Goal: Go to known website: Go to known website

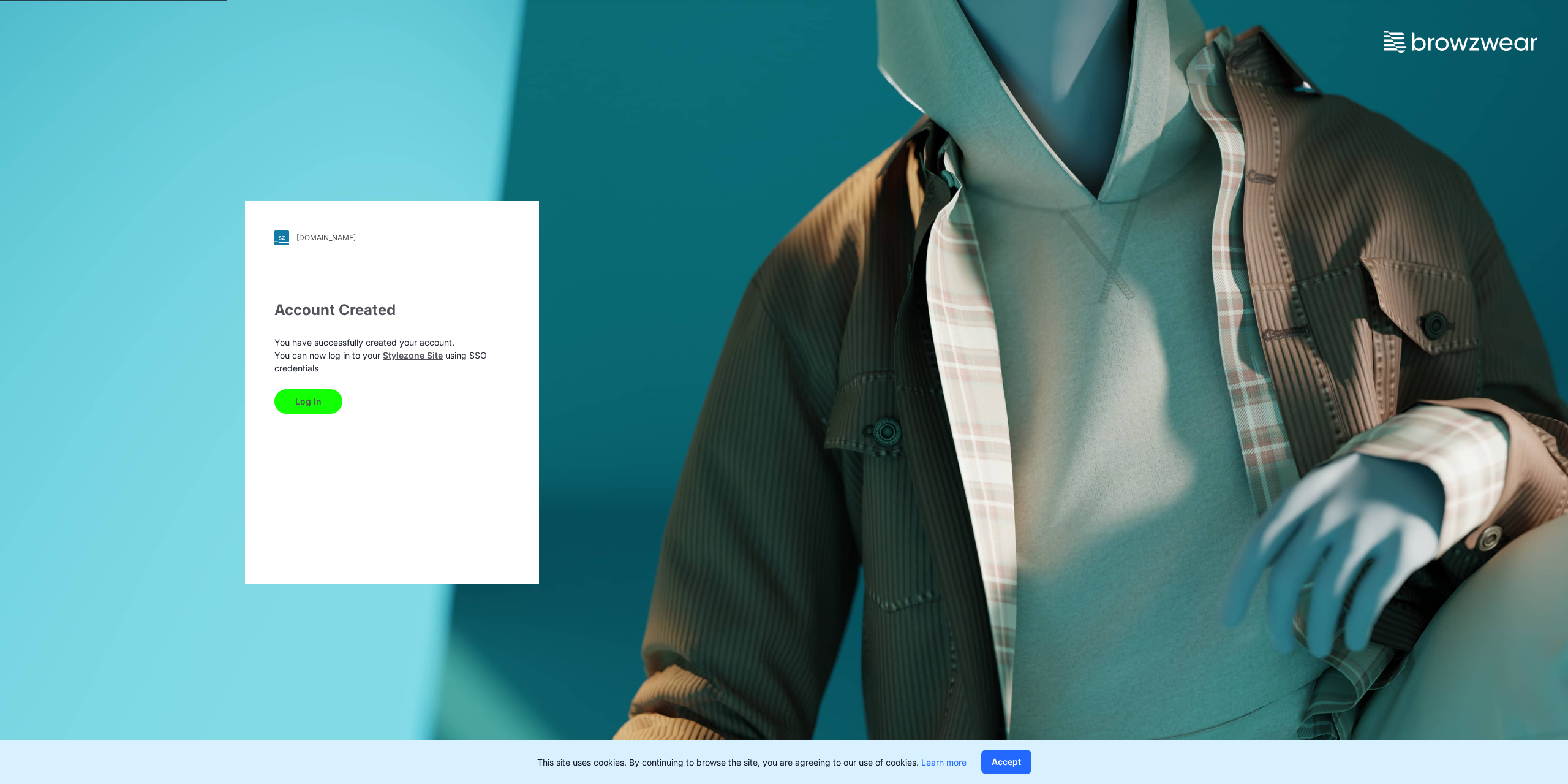
click at [307, 401] on button "Log In" at bounding box center [309, 402] width 68 height 25
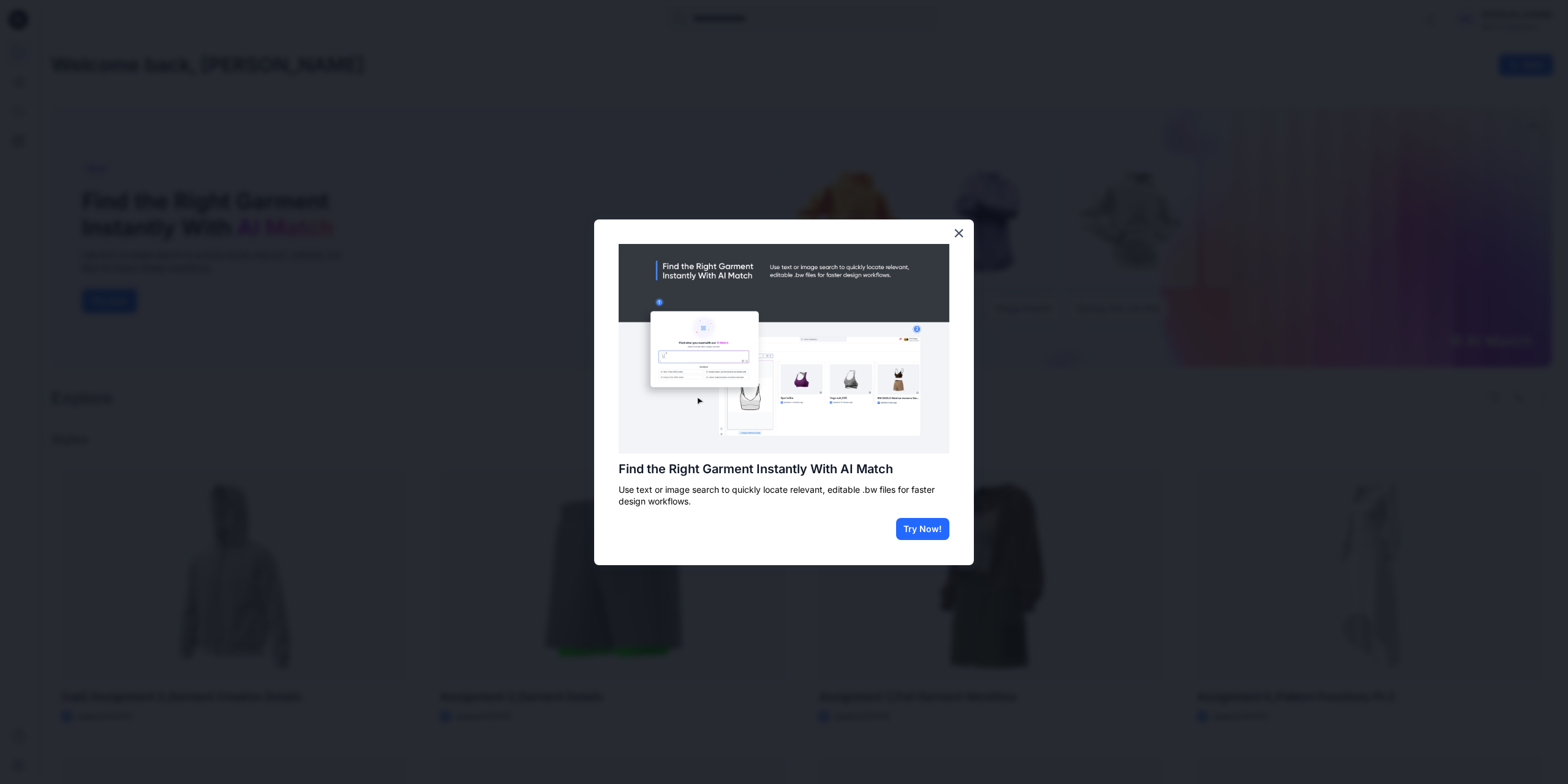
click at [947, 441] on img at bounding box center [784, 349] width 330 height 210
click at [960, 241] on button "×" at bounding box center [959, 233] width 12 height 20
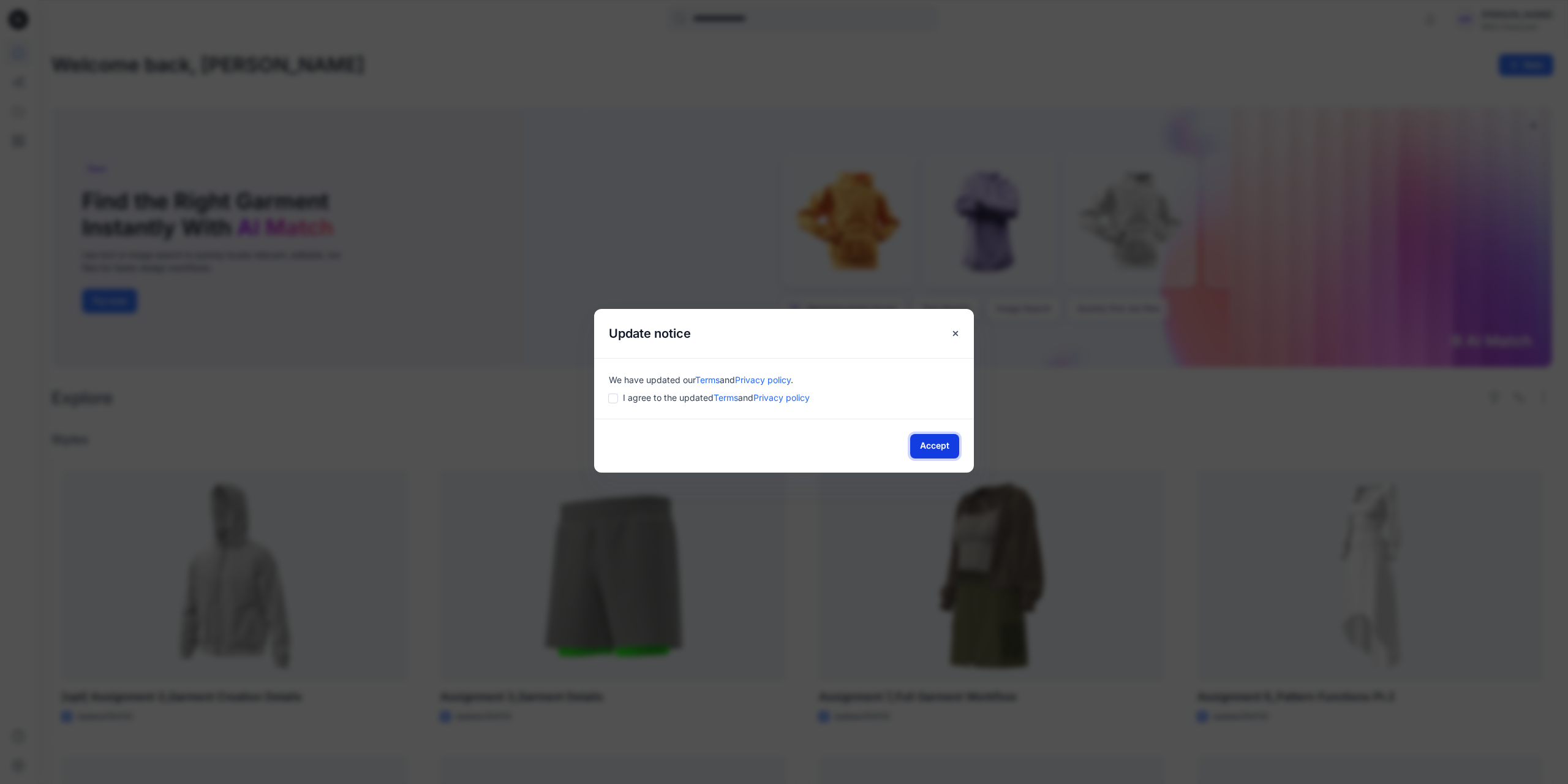
click at [935, 448] on button "Accept" at bounding box center [934, 446] width 49 height 25
